Goal: Contribute content: Contribute content

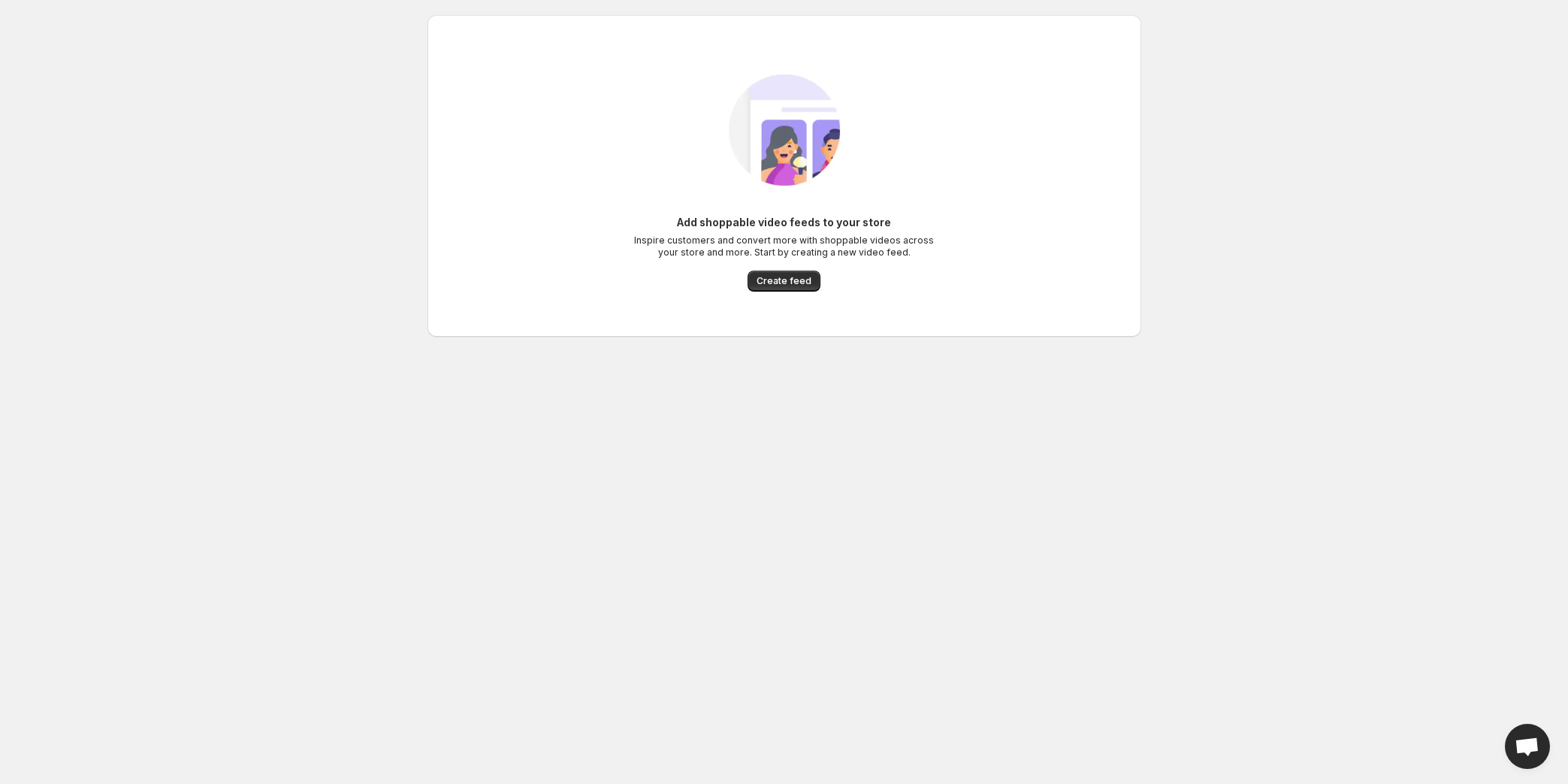
click at [819, 279] on div "Add shoppable video feeds to your store Inspire customers and convert more with…" at bounding box center [785, 253] width 301 height 77
click at [816, 279] on button "Create feed" at bounding box center [784, 280] width 73 height 21
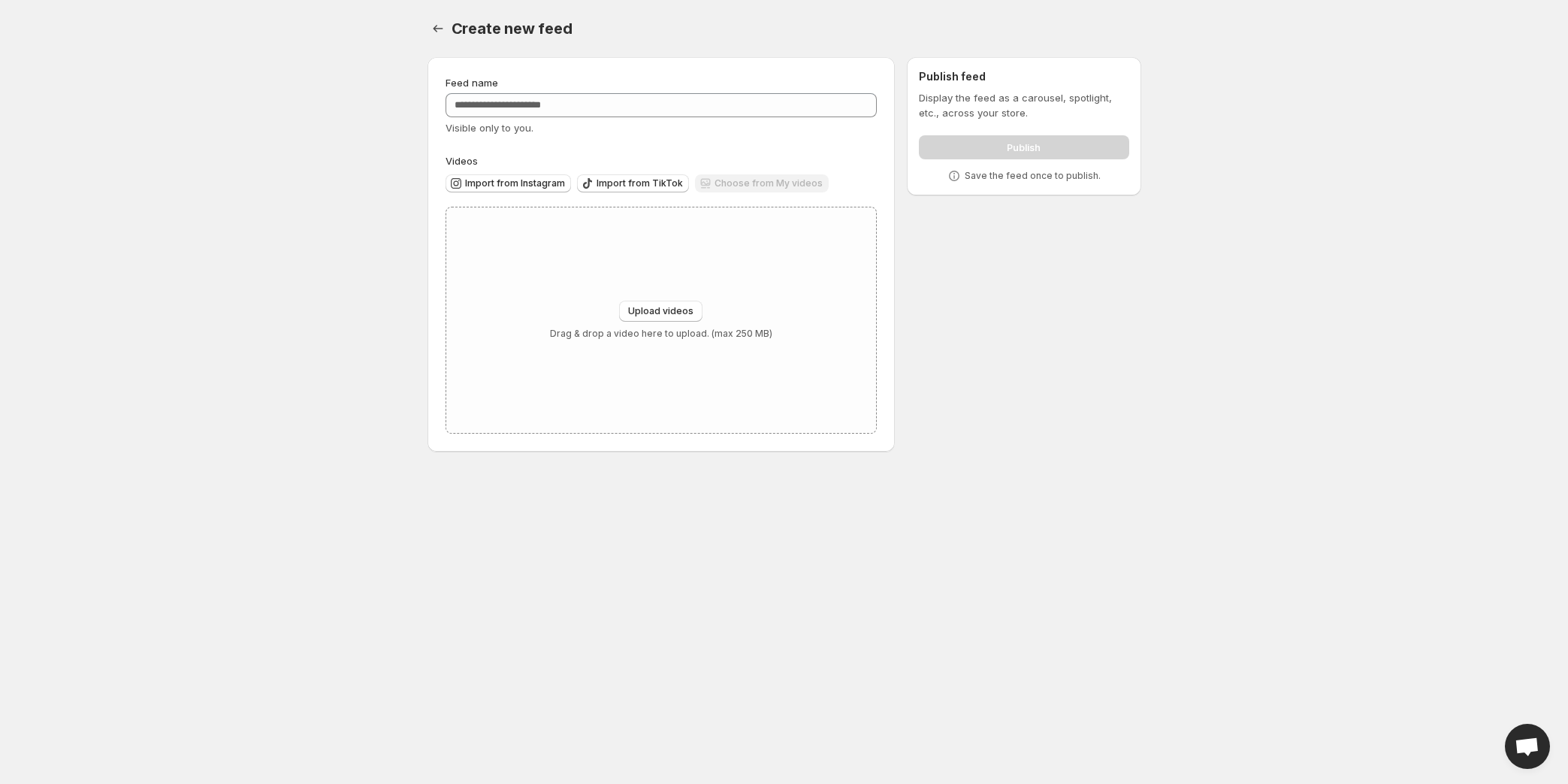
click at [739, 183] on div "Choose from My videos" at bounding box center [761, 185] width 134 height 20
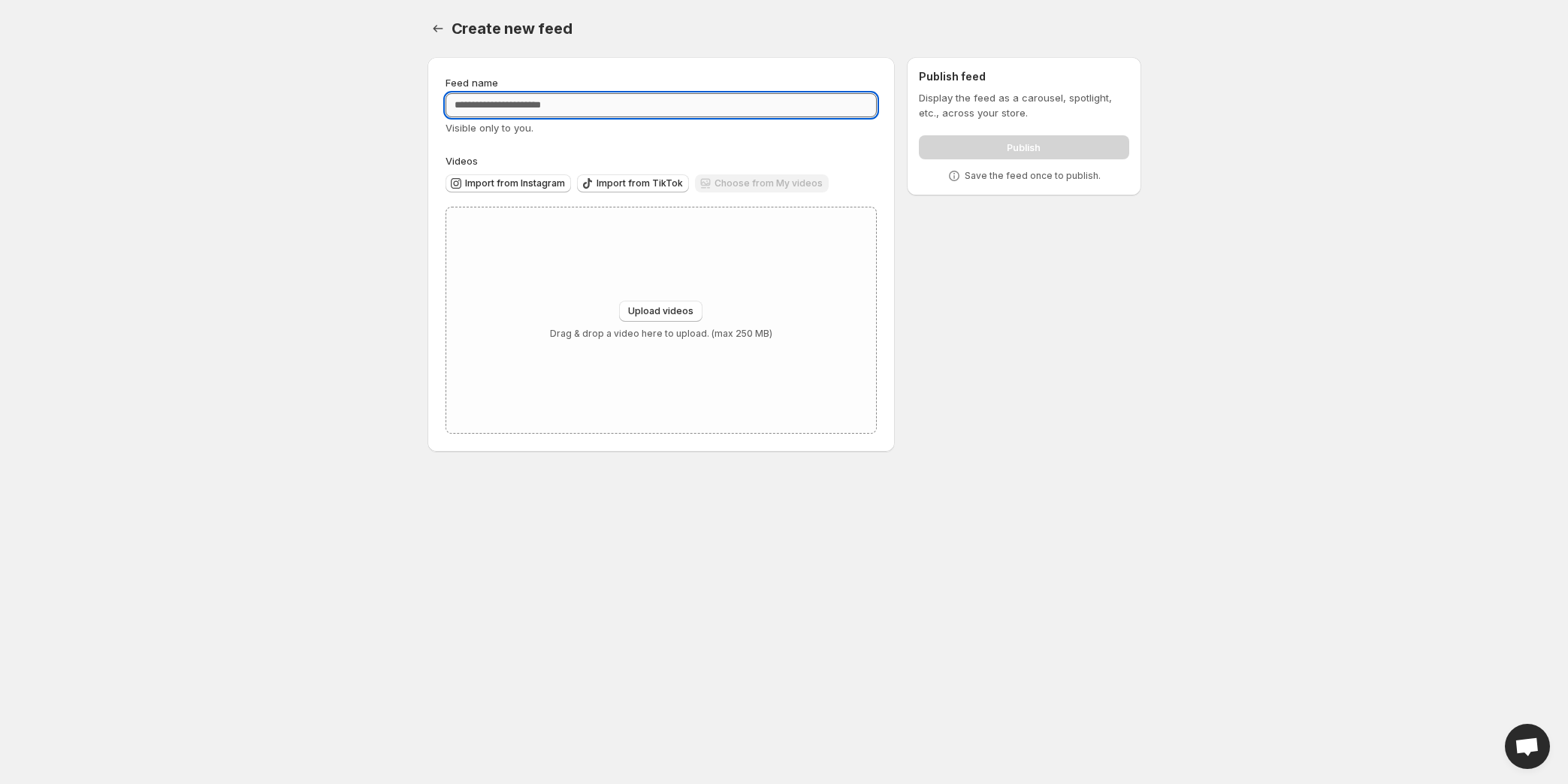
click at [639, 96] on input "Feed name" at bounding box center [662, 105] width 432 height 24
click at [874, 249] on div "Upload videos Drag & drop a video here to upload. (max 250 MB)" at bounding box center [662, 320] width 431 height 226
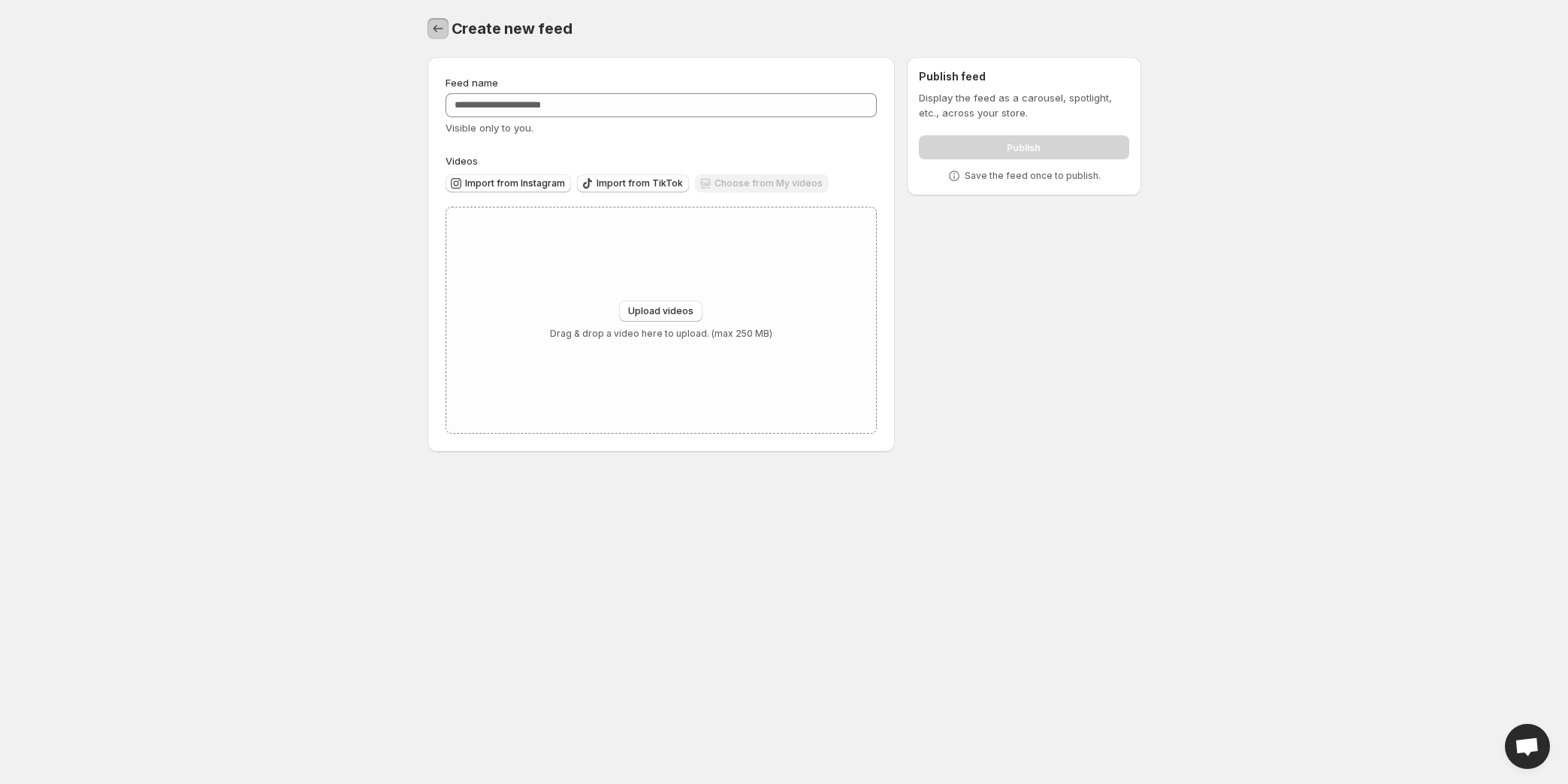
click at [446, 31] on button "Settings" at bounding box center [438, 28] width 21 height 21
